Goal: Task Accomplishment & Management: Manage account settings

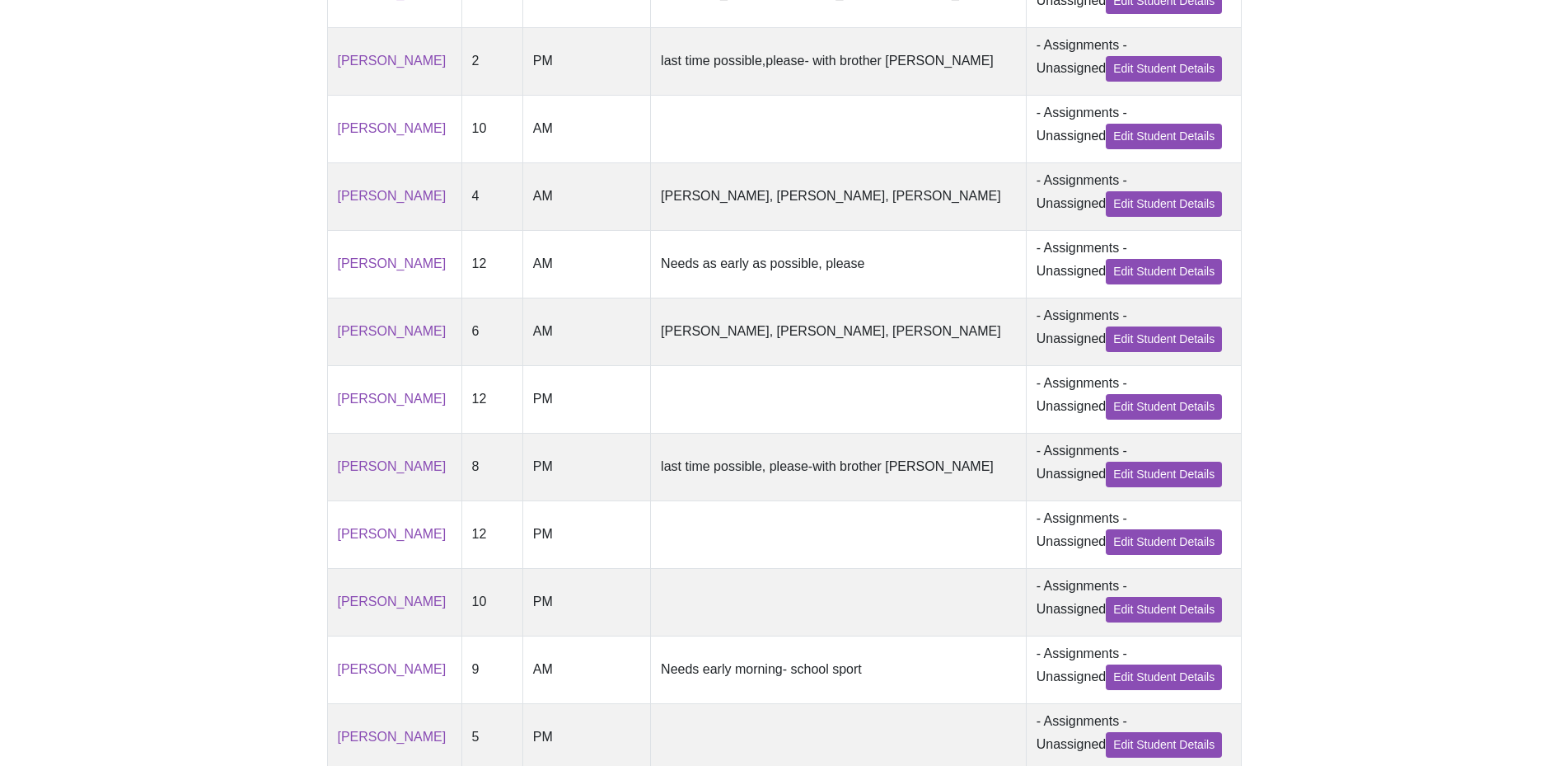
scroll to position [737, 0]
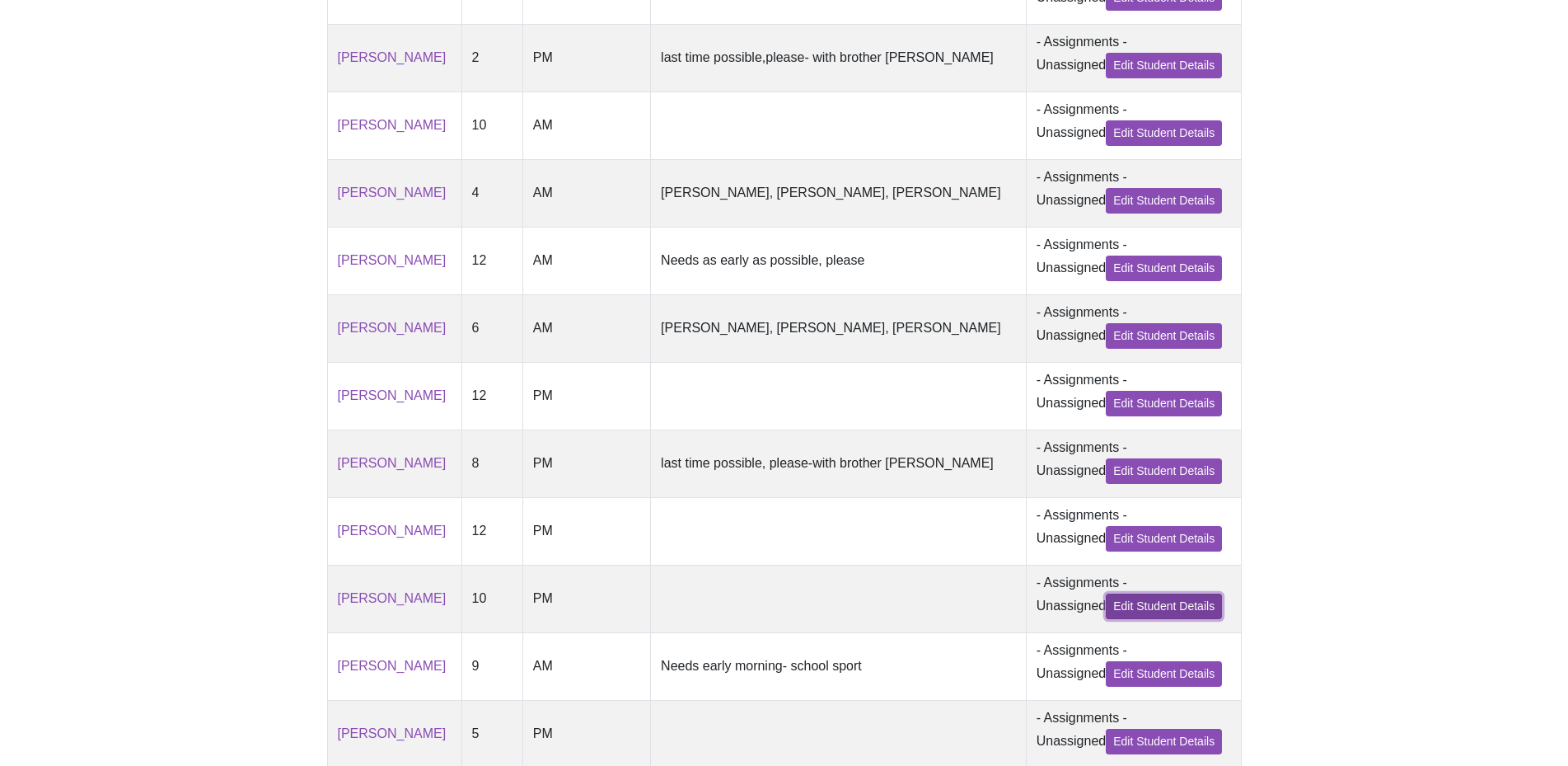
click at [1129, 619] on link "Edit Student Details" at bounding box center [1163, 606] width 116 height 26
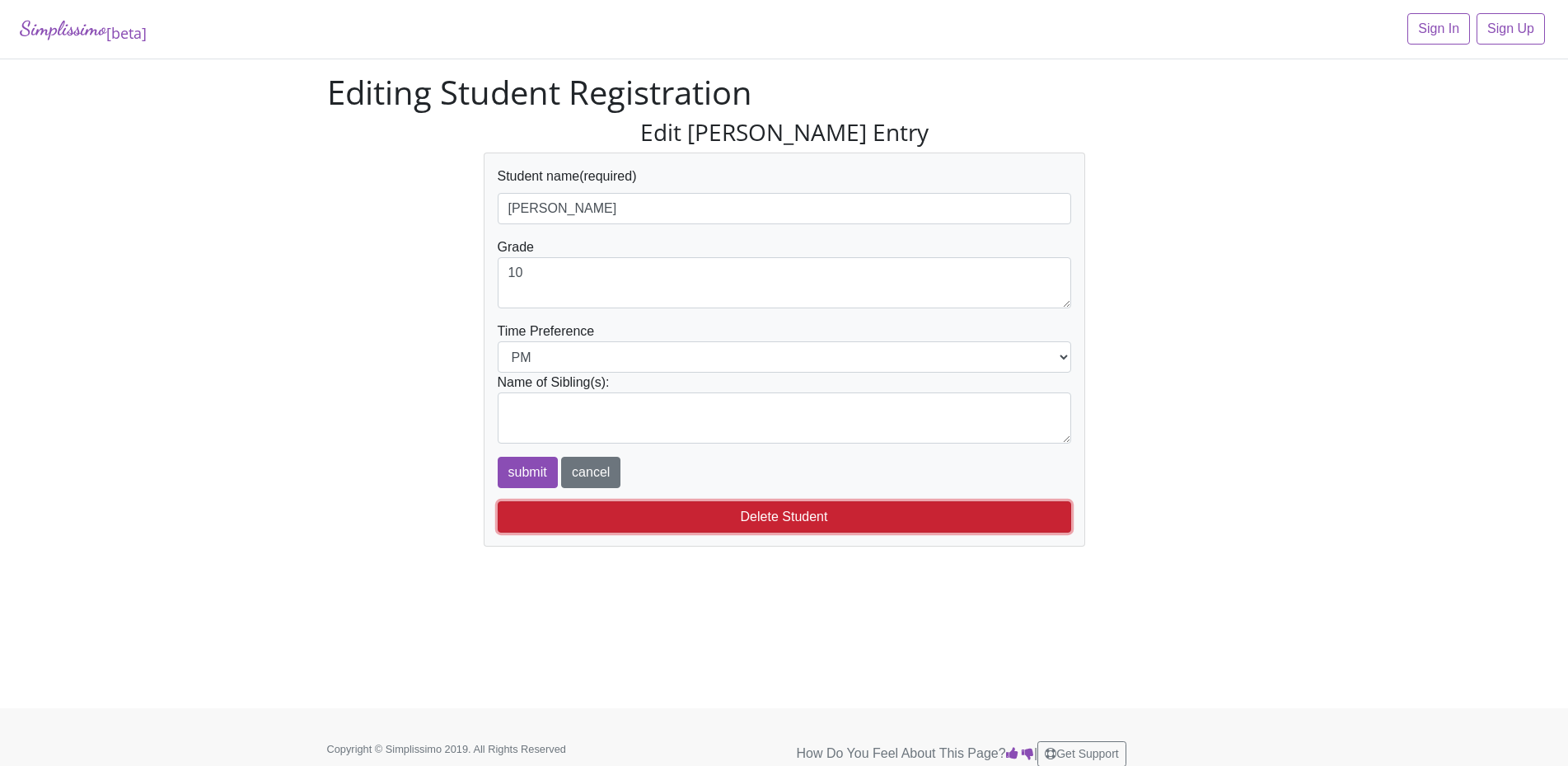
click at [661, 512] on button "Delete Student" at bounding box center [784, 516] width 573 height 31
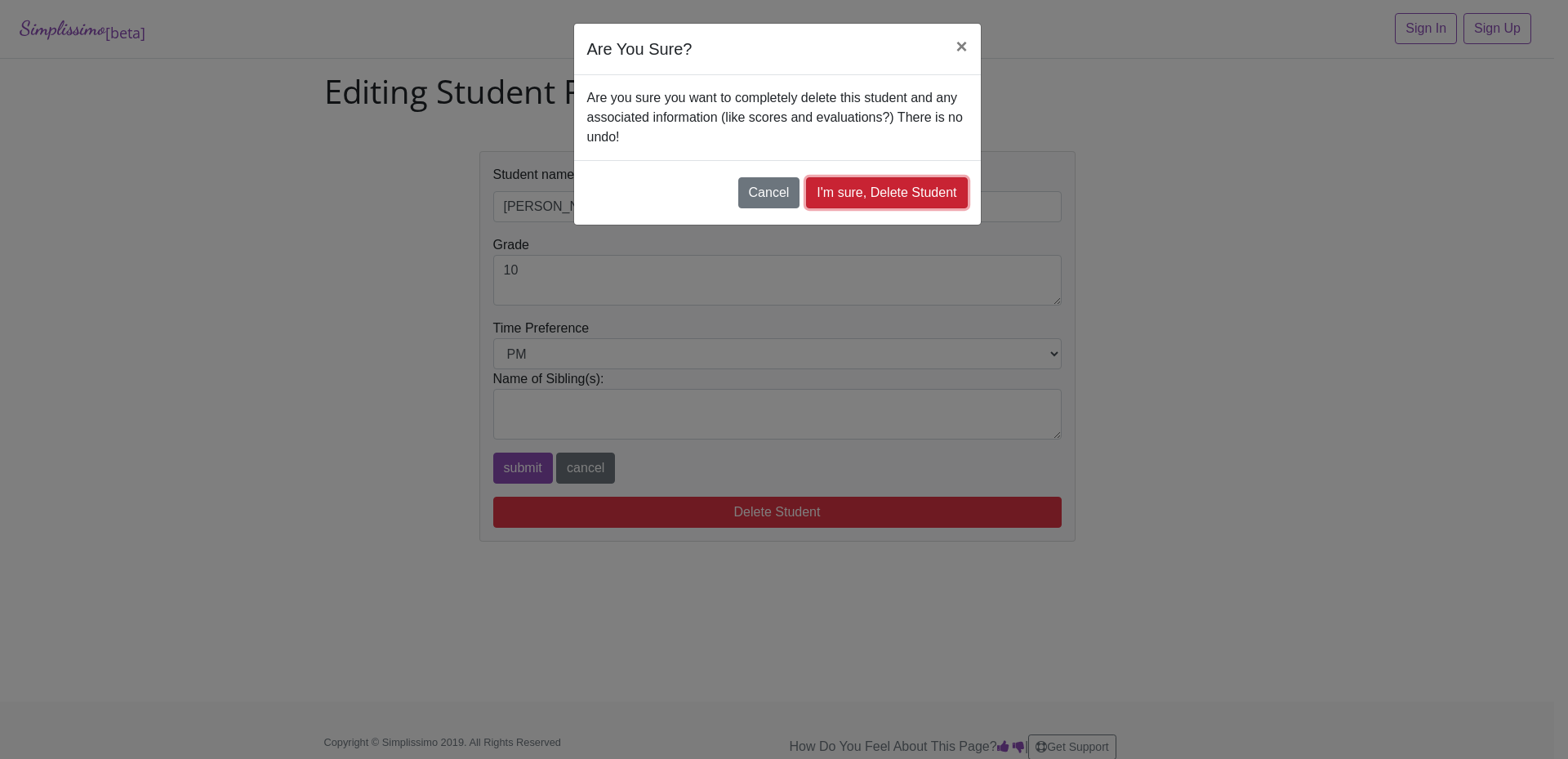
click at [843, 195] on link "I'm sure, Delete Student" at bounding box center [886, 192] width 161 height 31
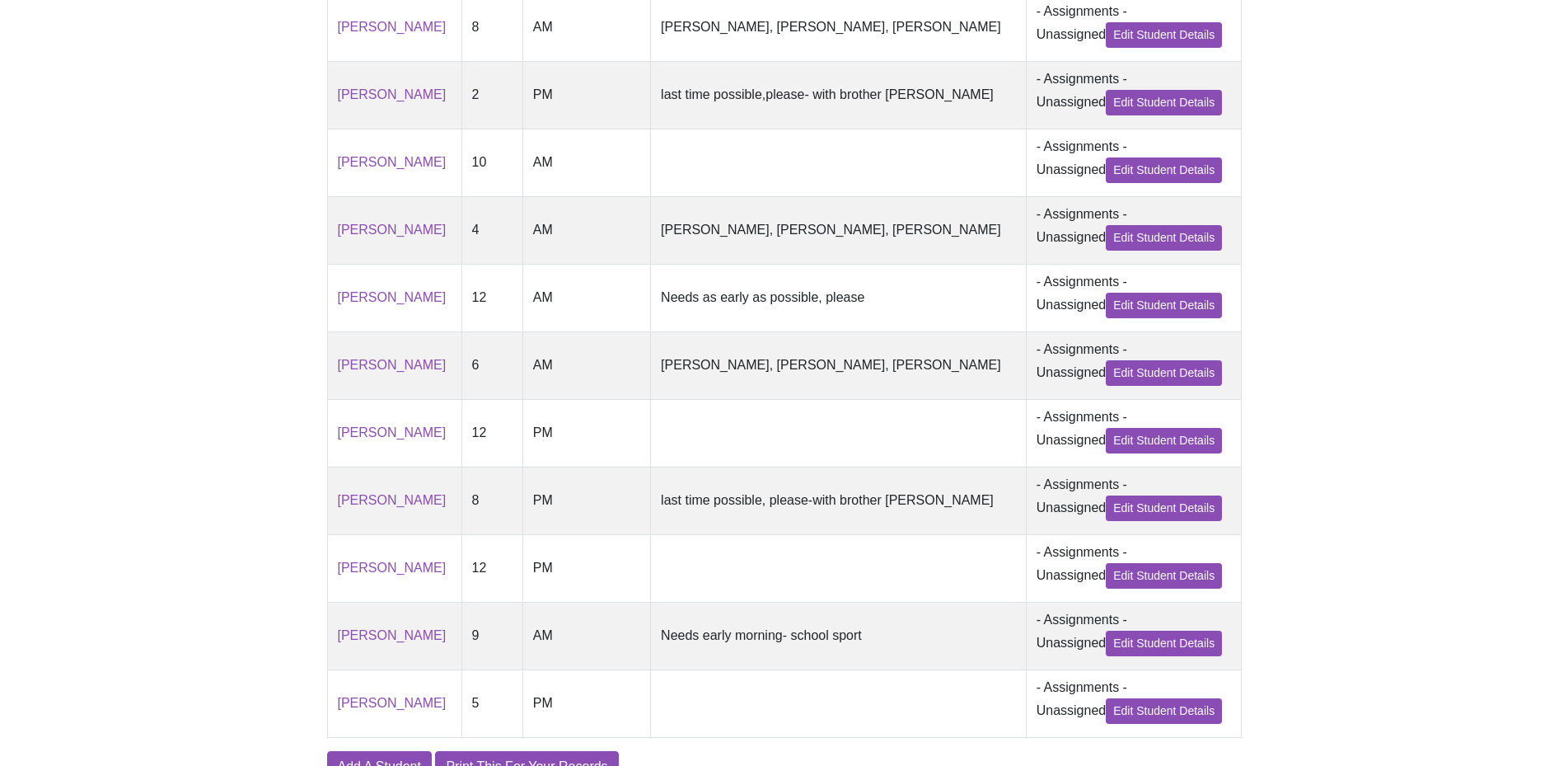
scroll to position [880, 0]
